Goal: Information Seeking & Learning: Check status

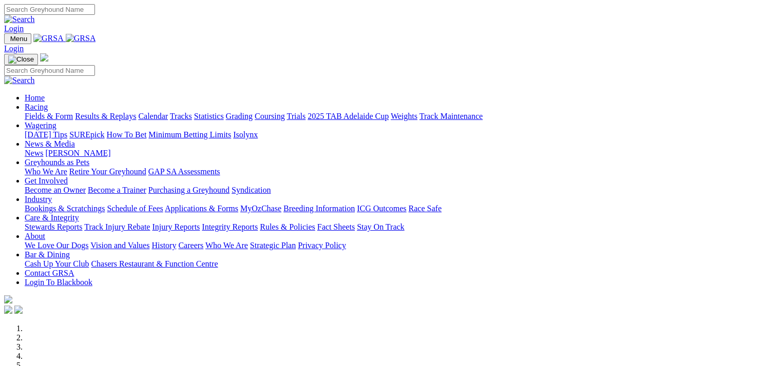
click at [127, 112] on link "Results & Replays" at bounding box center [105, 116] width 61 height 9
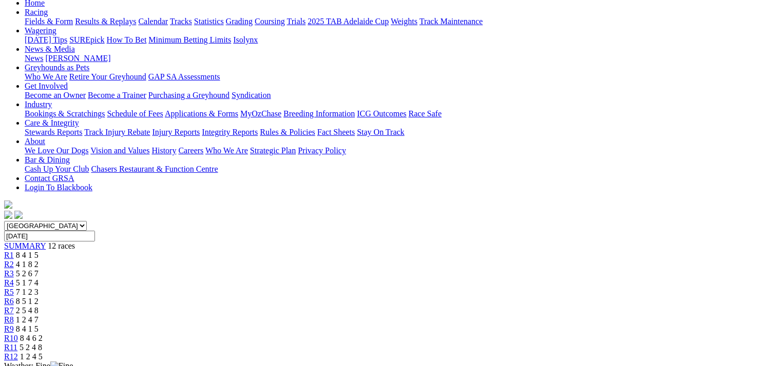
scroll to position [51, 0]
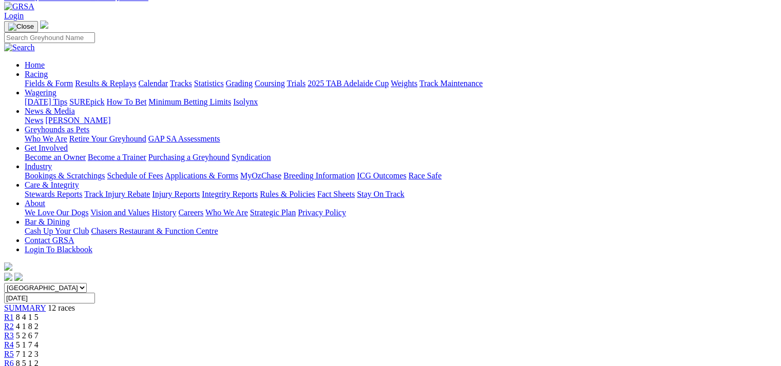
click at [14, 359] on link "R6" at bounding box center [9, 363] width 10 height 9
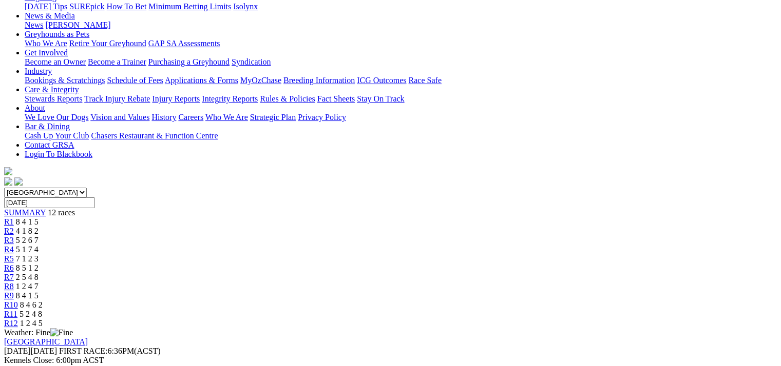
scroll to position [103, 0]
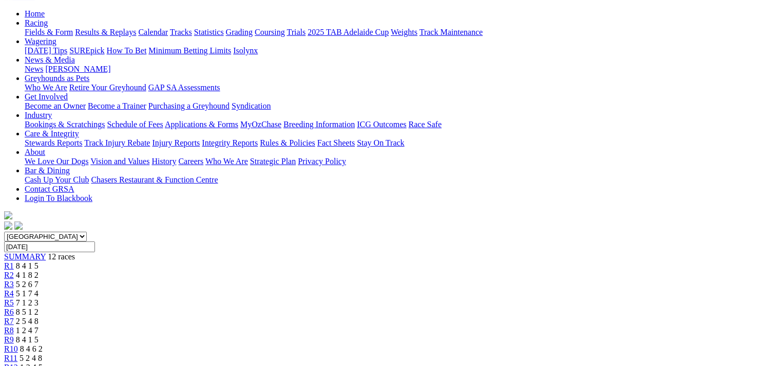
click at [14, 336] on span "R9" at bounding box center [9, 340] width 10 height 9
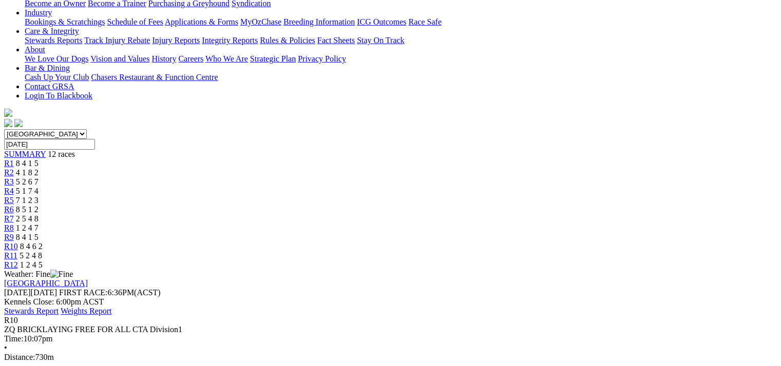
scroll to position [51, 0]
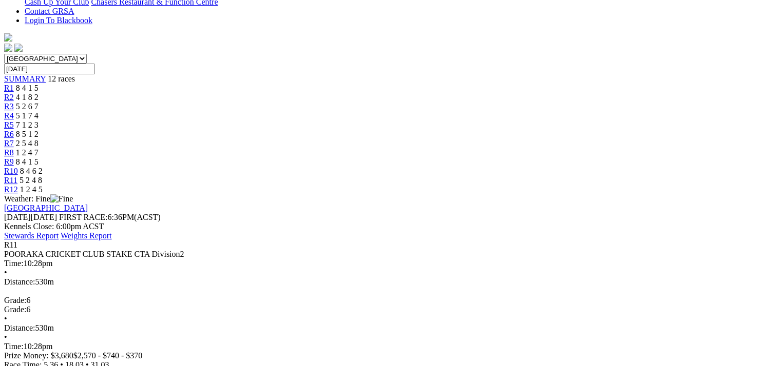
scroll to position [154, 0]
